Goal: Navigation & Orientation: Understand site structure

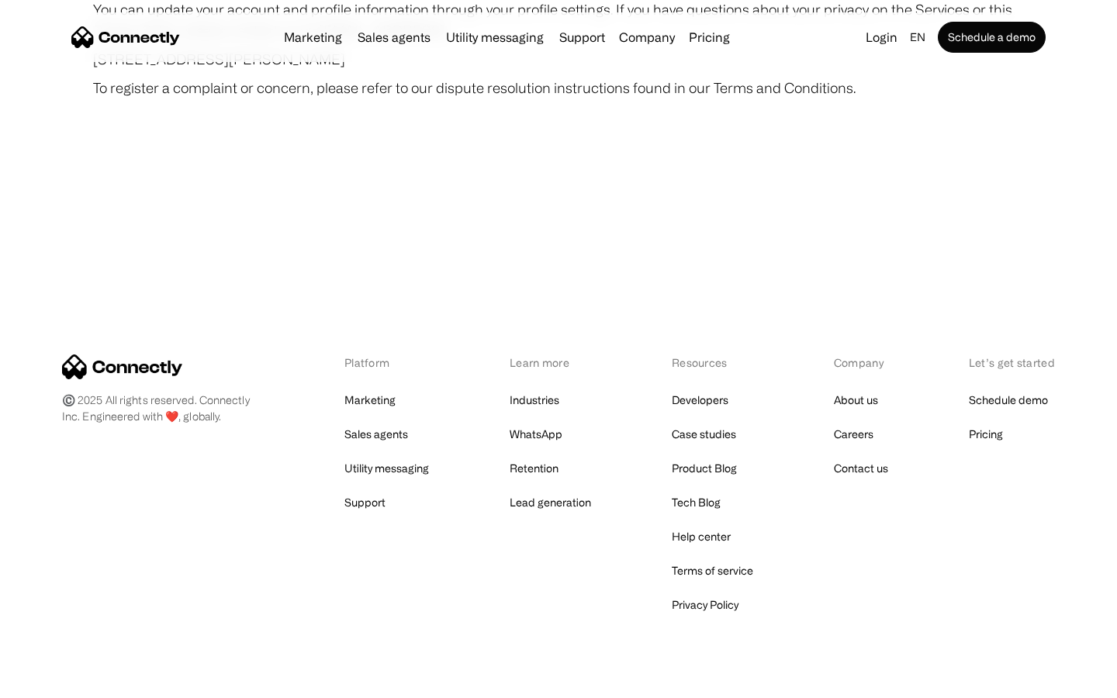
scroll to position [9028, 0]
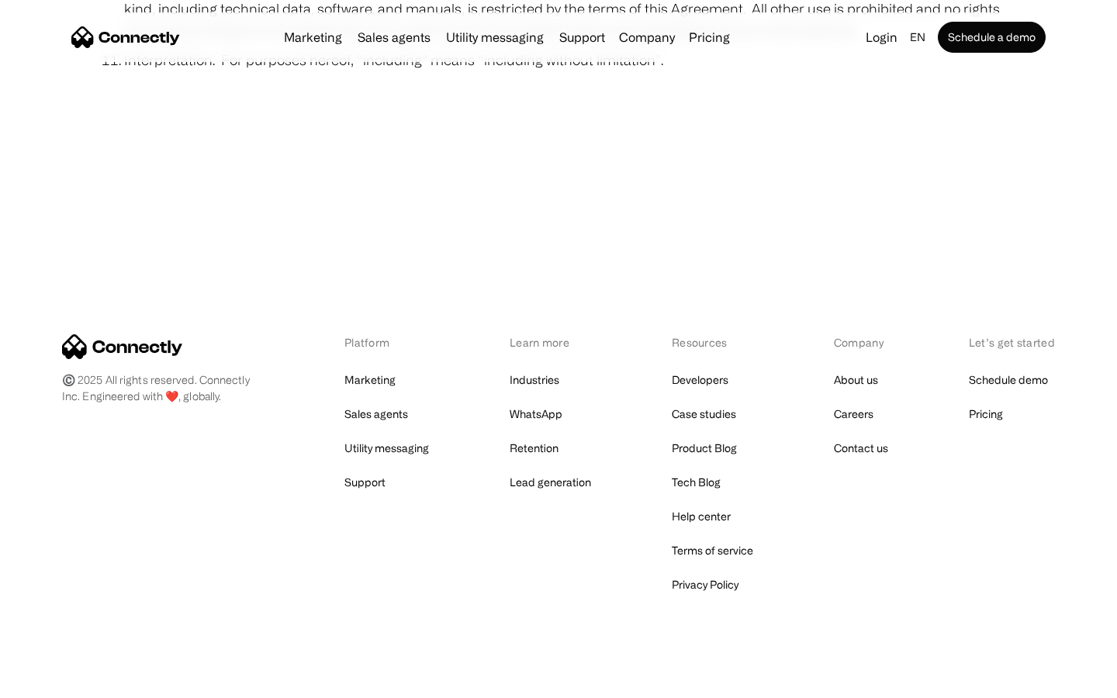
scroll to position [5697, 0]
